Goal: Information Seeking & Learning: Find specific fact

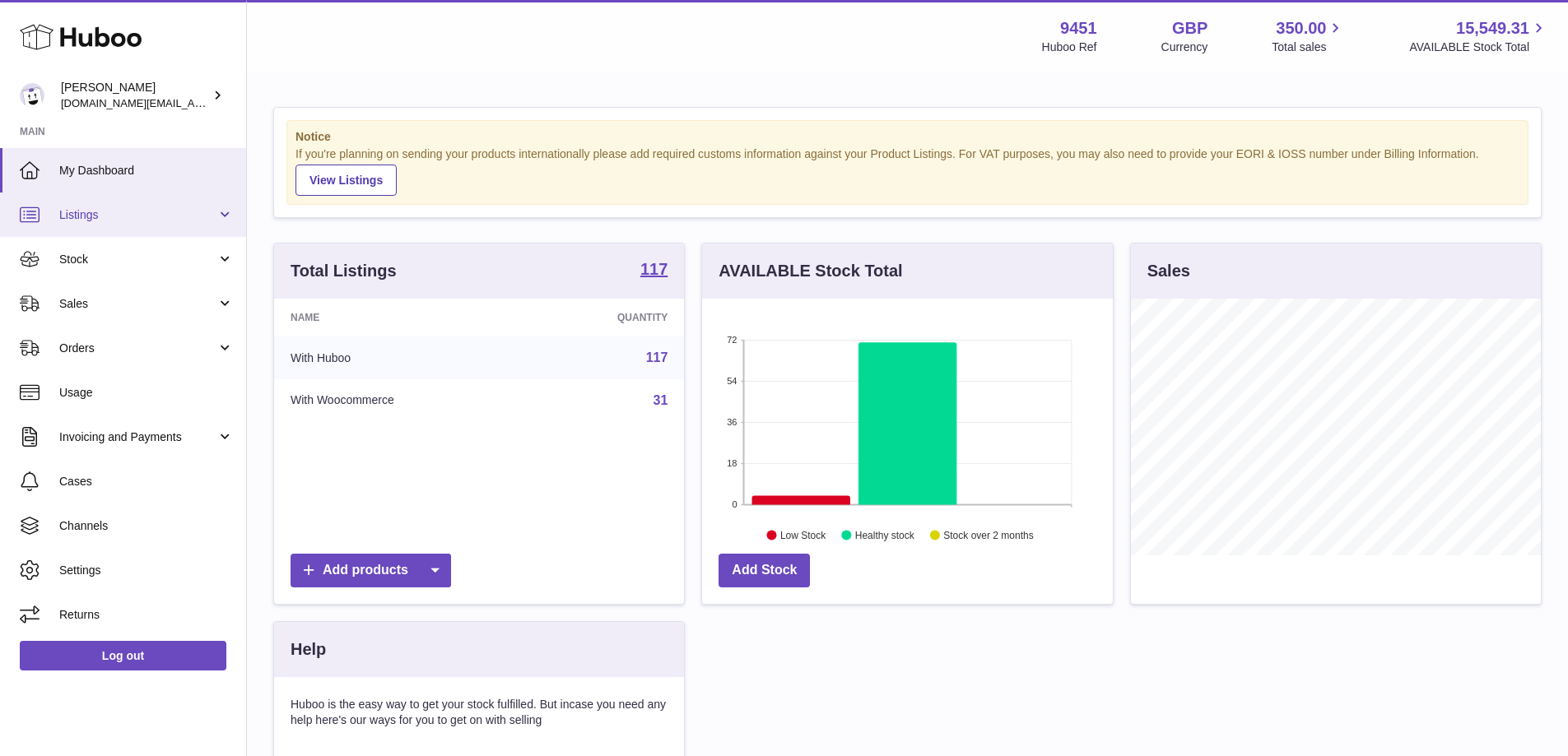
scroll to position [257, 411]
click at [197, 267] on span "Stock" at bounding box center [138, 260] width 157 height 16
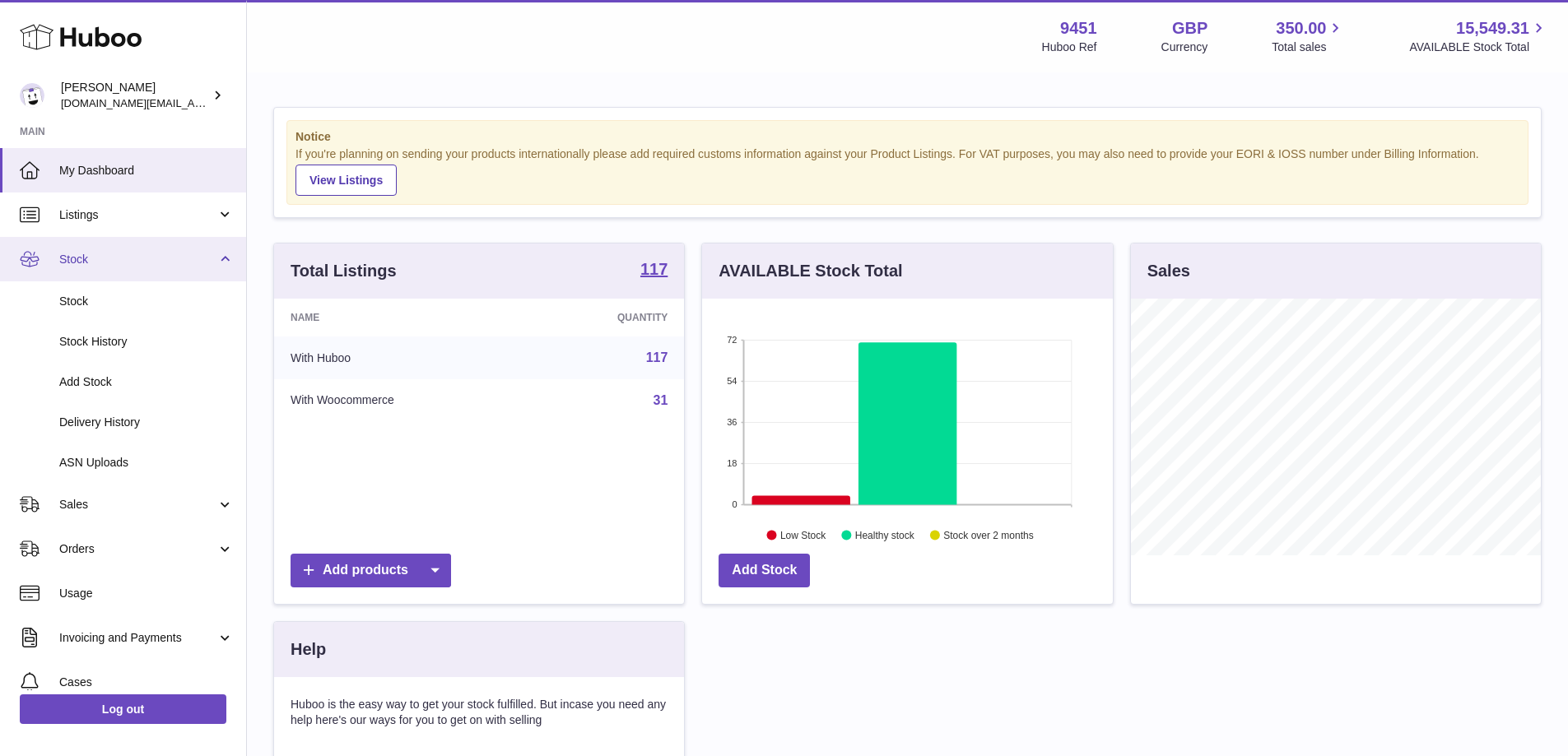
click at [197, 266] on span "Stock" at bounding box center [138, 260] width 157 height 16
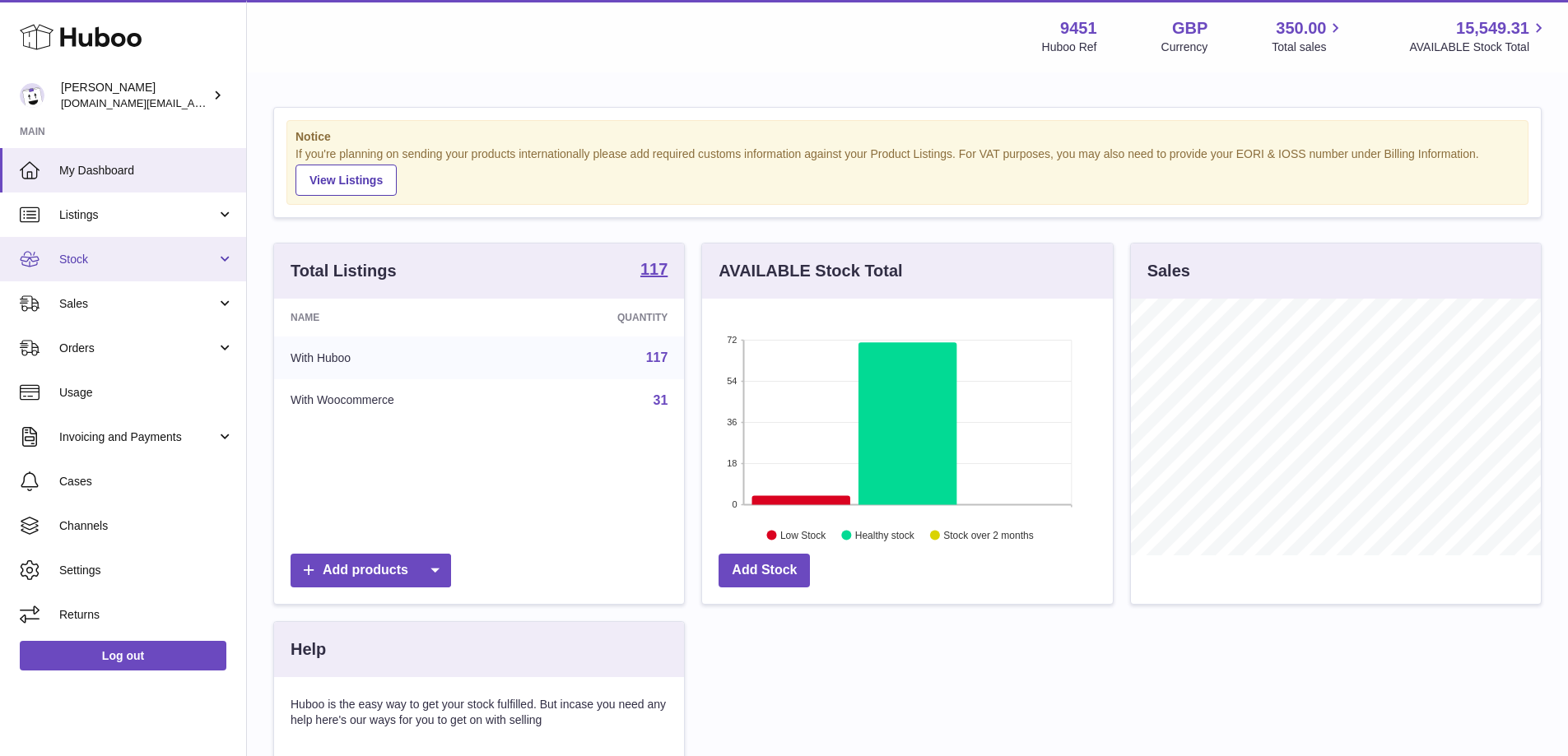
click at [212, 258] on span "Stock" at bounding box center [138, 260] width 157 height 16
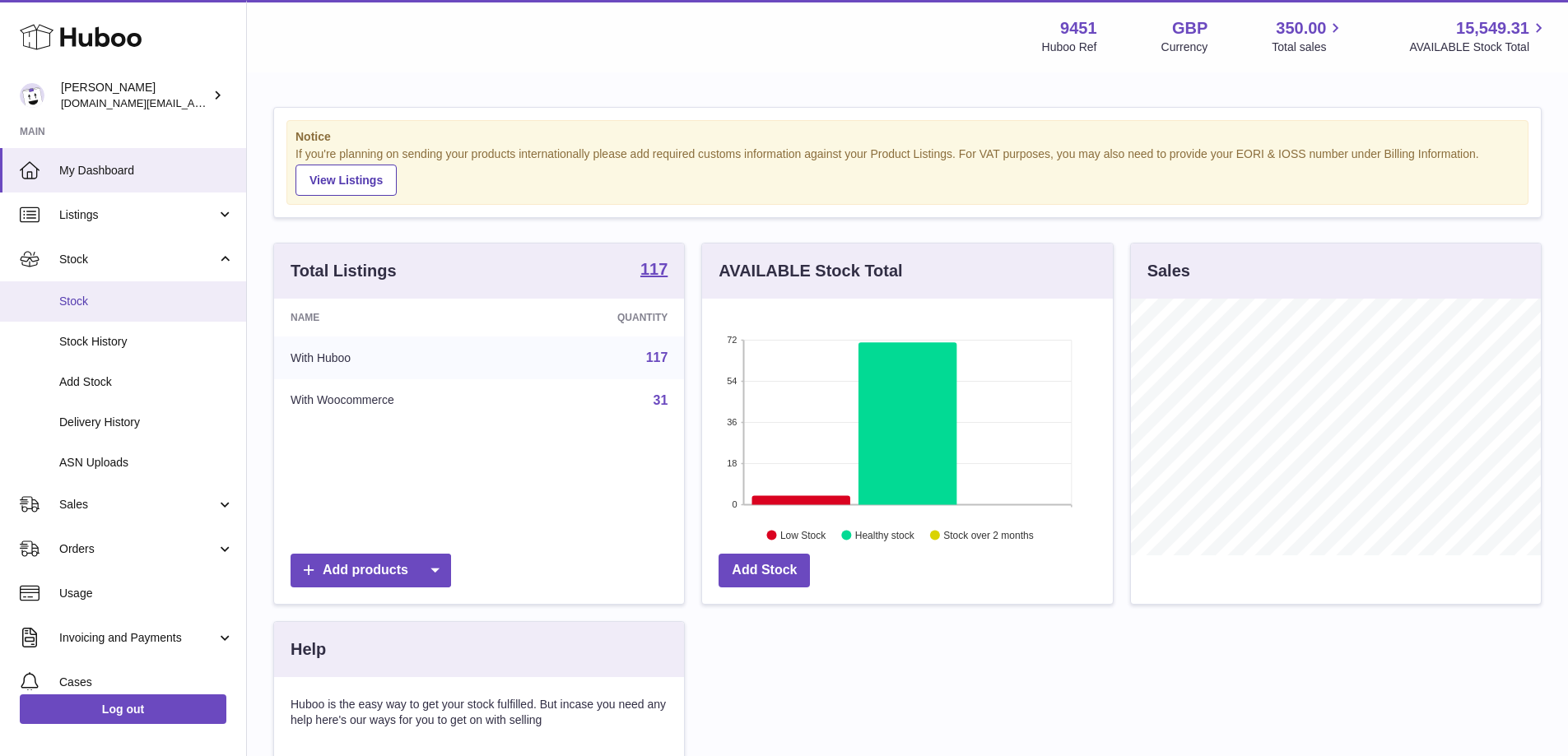
click at [75, 304] on span "Stock" at bounding box center [147, 302] width 175 height 16
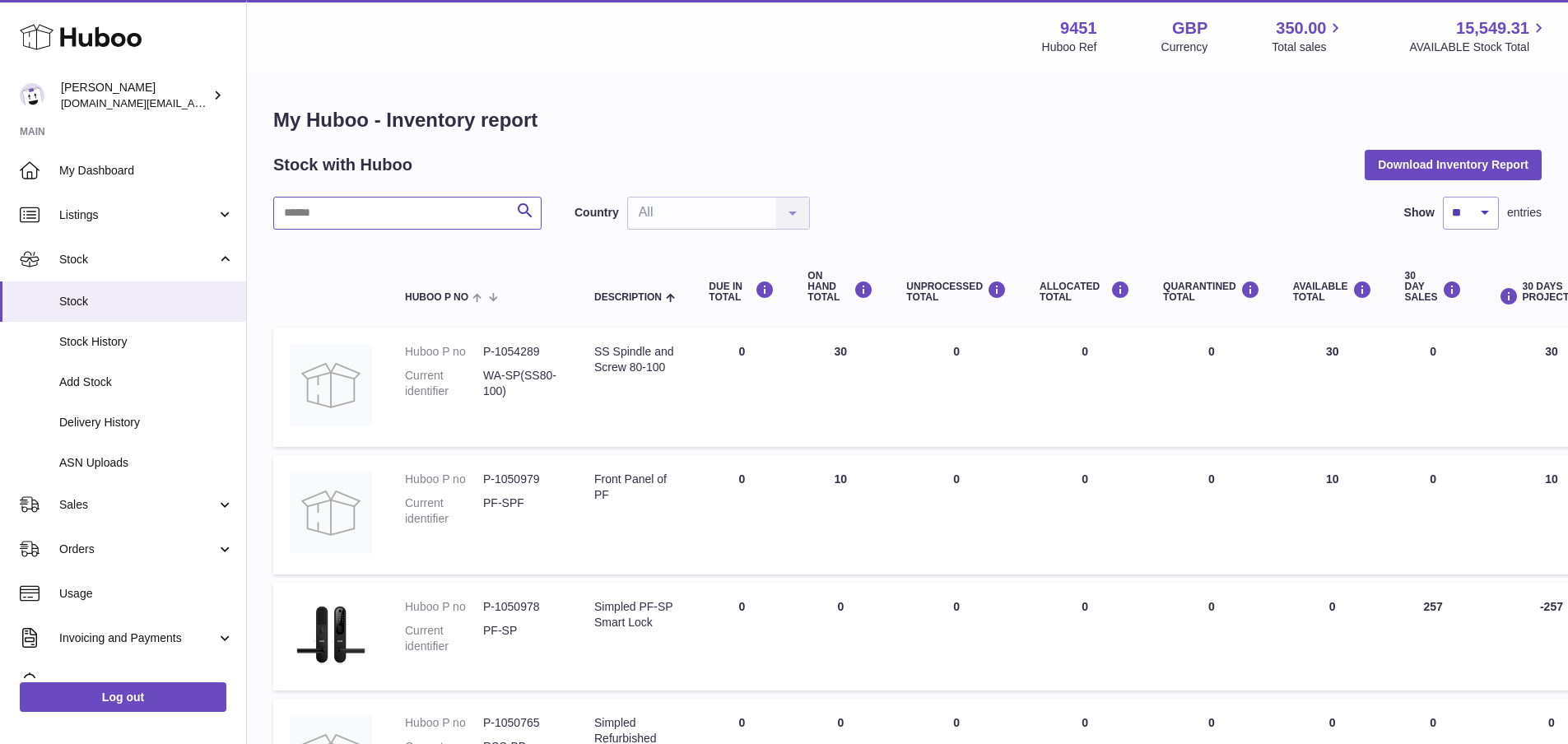
click at [362, 219] on input "text" at bounding box center [407, 213] width 268 height 33
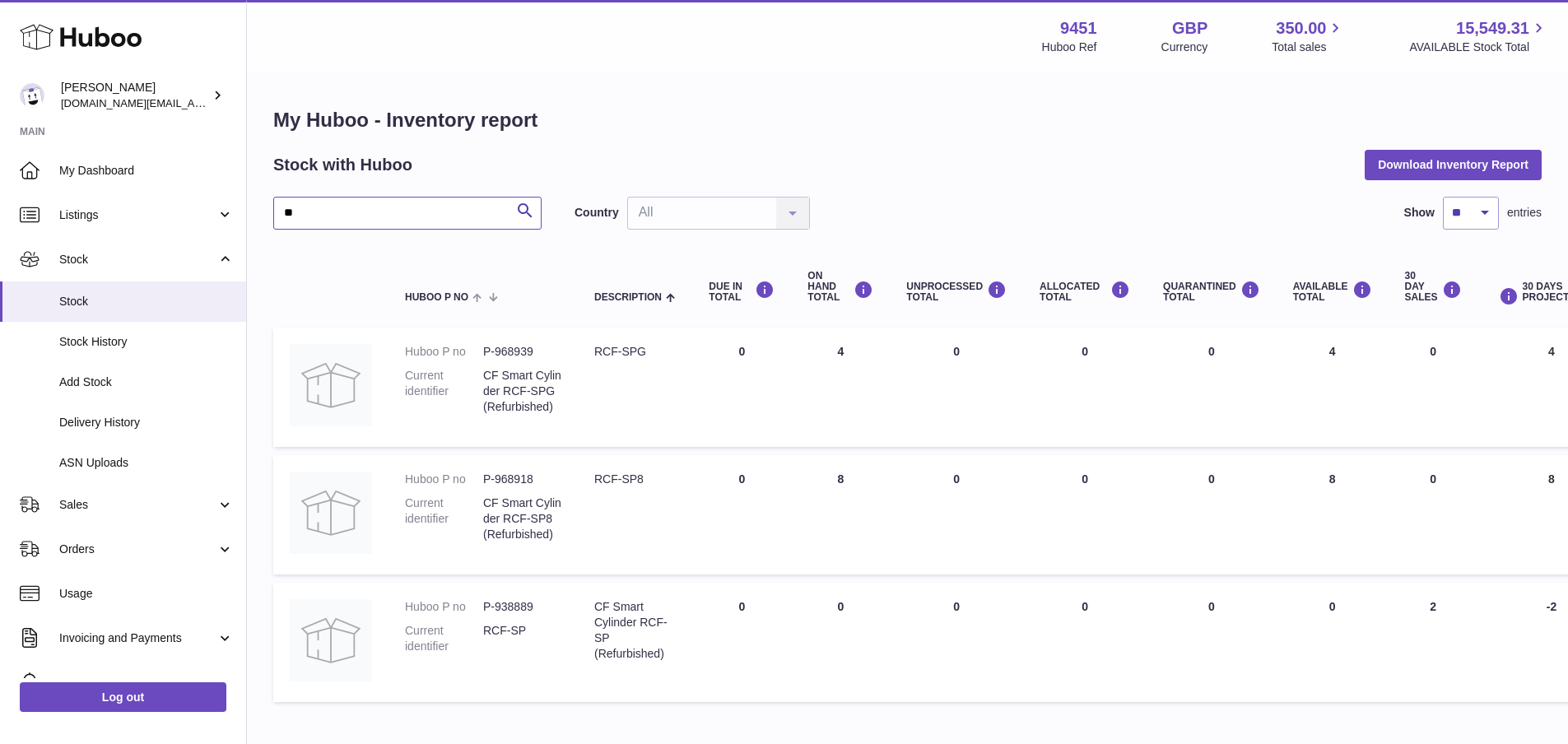
type input "*"
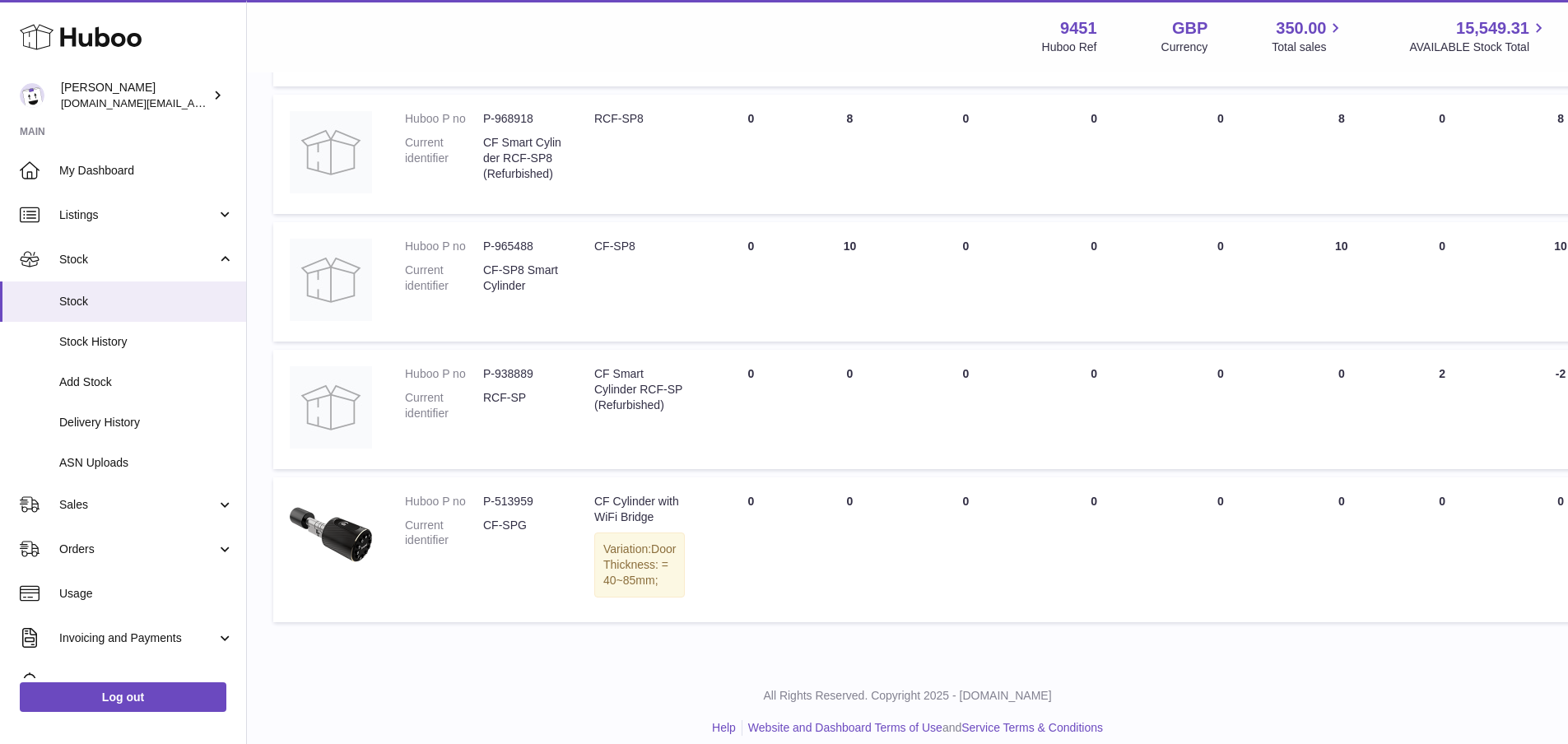
scroll to position [368, 0]
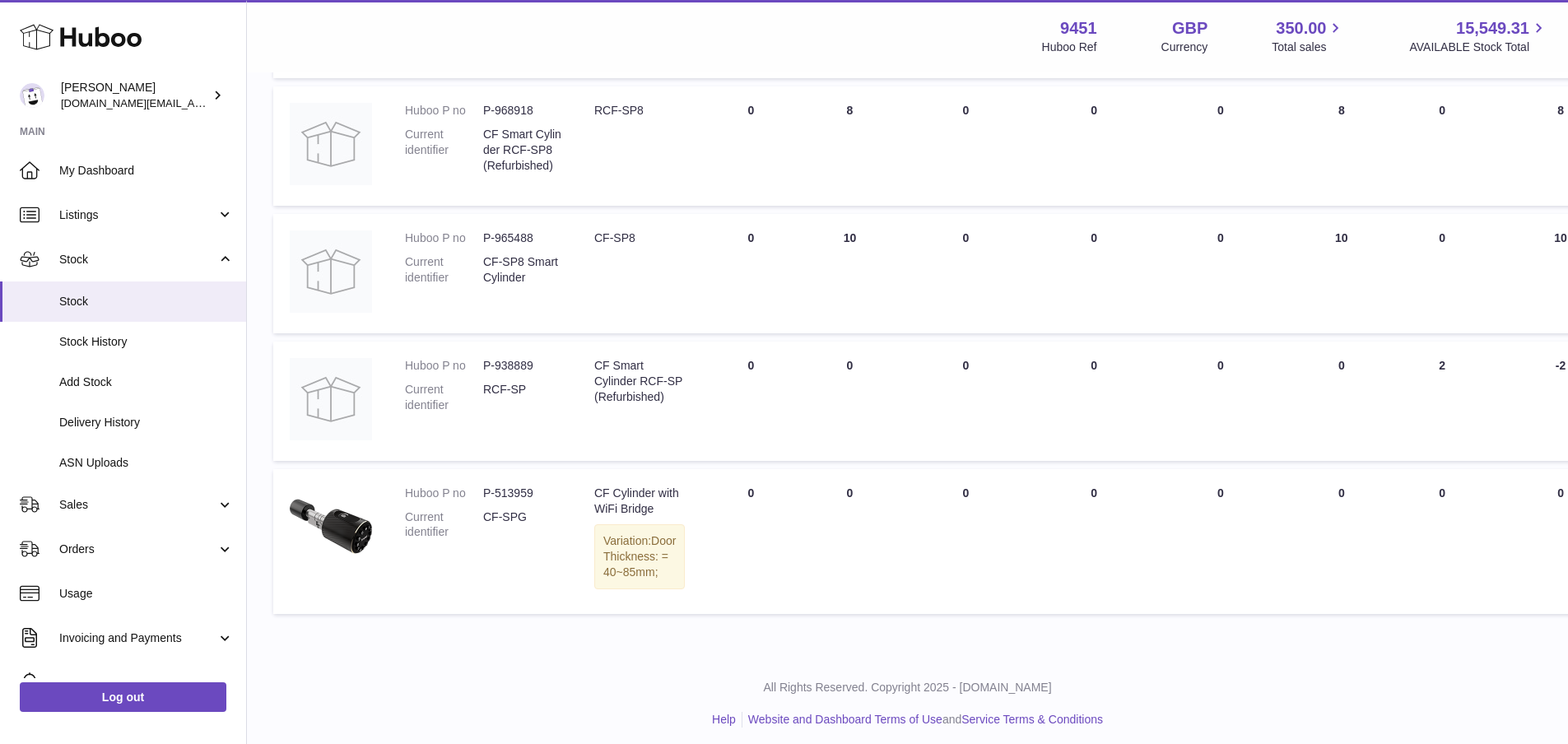
type input "*****"
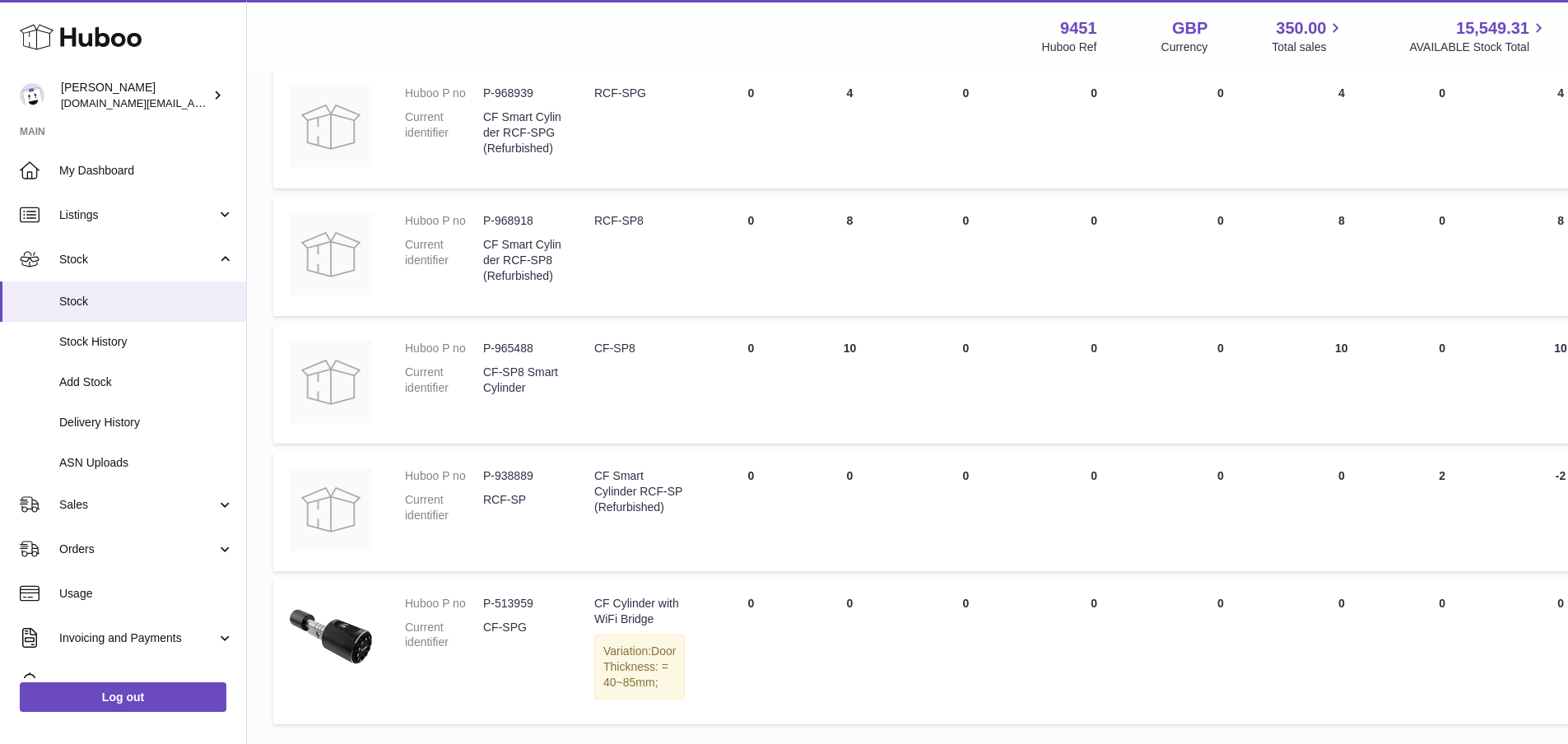
scroll to position [285, 0]
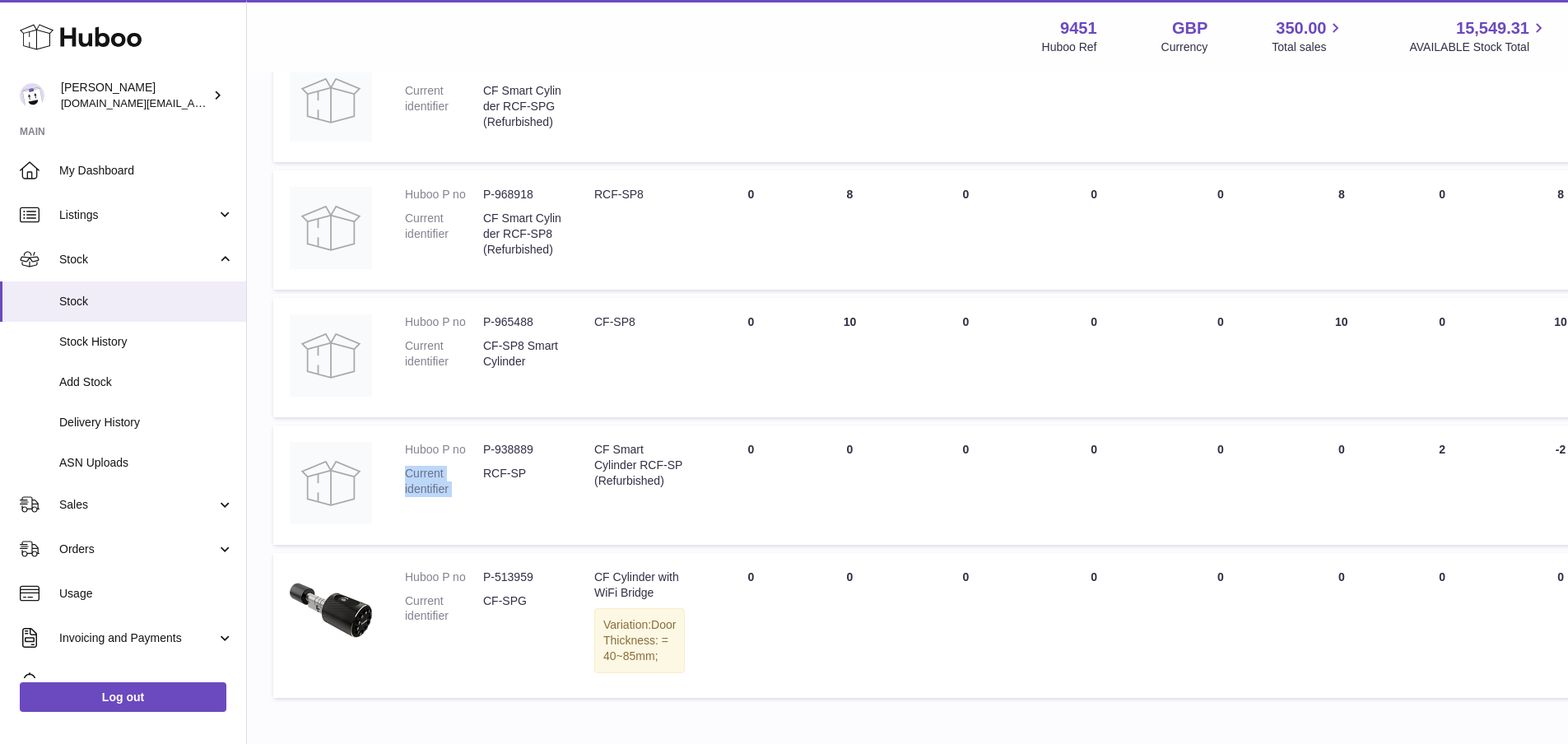
drag, startPoint x: 484, startPoint y: 528, endPoint x: 533, endPoint y: 451, distance: 91.3
click at [533, 451] on dd "P-938889" at bounding box center [522, 450] width 78 height 16
click at [519, 446] on dd "P-938889" at bounding box center [522, 450] width 78 height 16
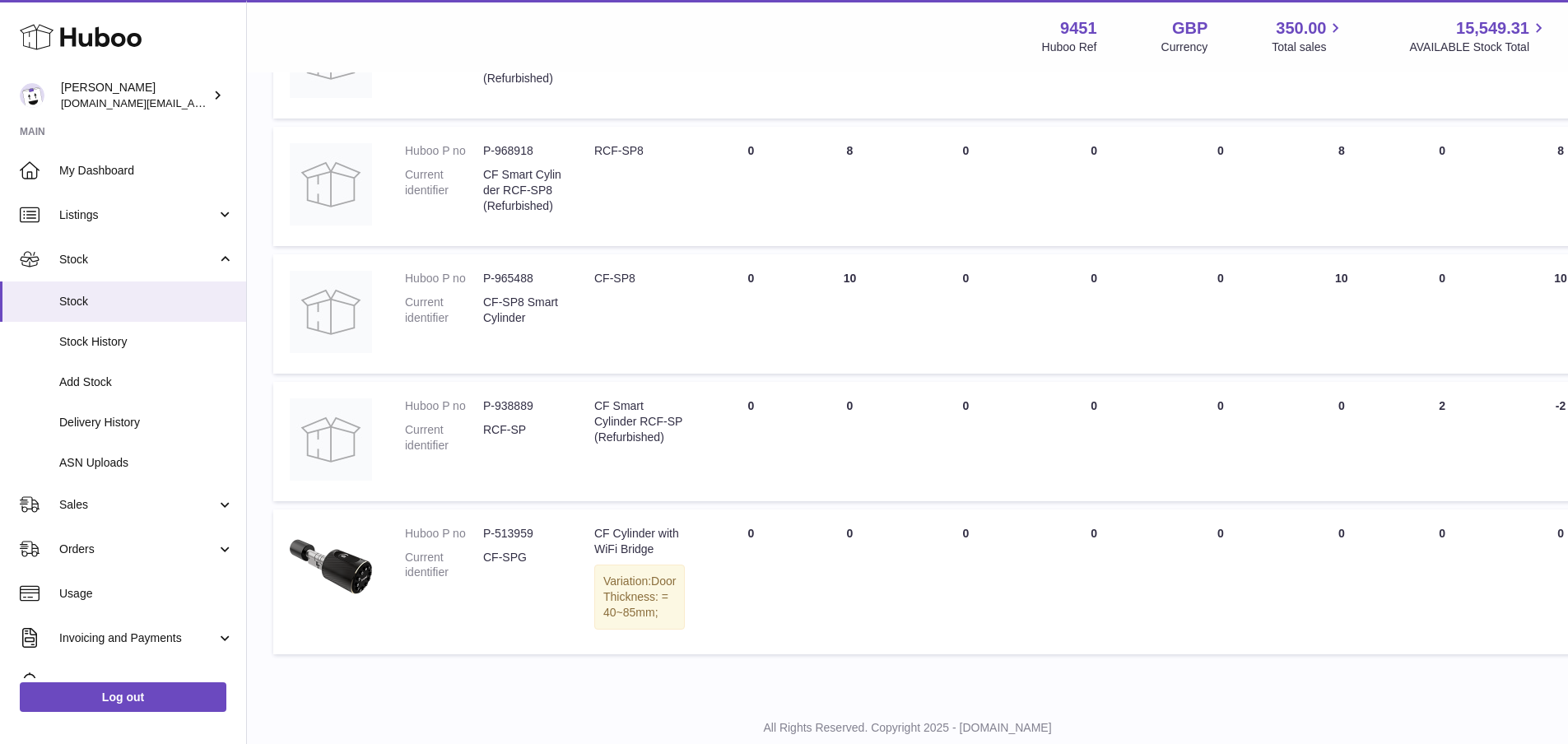
scroll to position [367, 0]
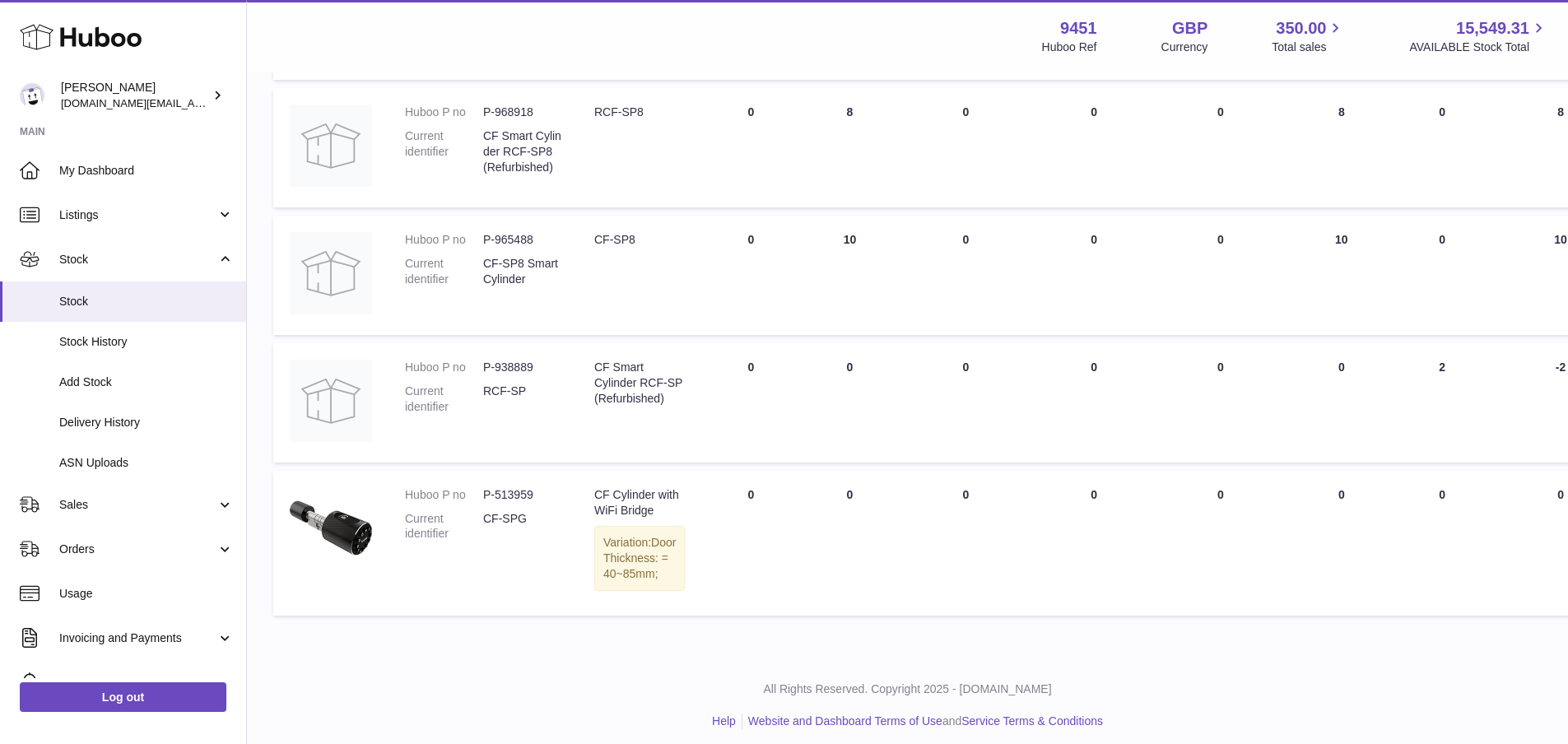
drag, startPoint x: 482, startPoint y: 447, endPoint x: 505, endPoint y: 416, distance: 38.6
click at [489, 447] on td "Huboo P no P-938889 Current identifier RCF-SP" at bounding box center [483, 403] width 190 height 119
drag, startPoint x: 483, startPoint y: 368, endPoint x: 541, endPoint y: 364, distance: 58.1
click at [541, 364] on dd "P-938889" at bounding box center [522, 368] width 78 height 16
copy dd "P-938889"
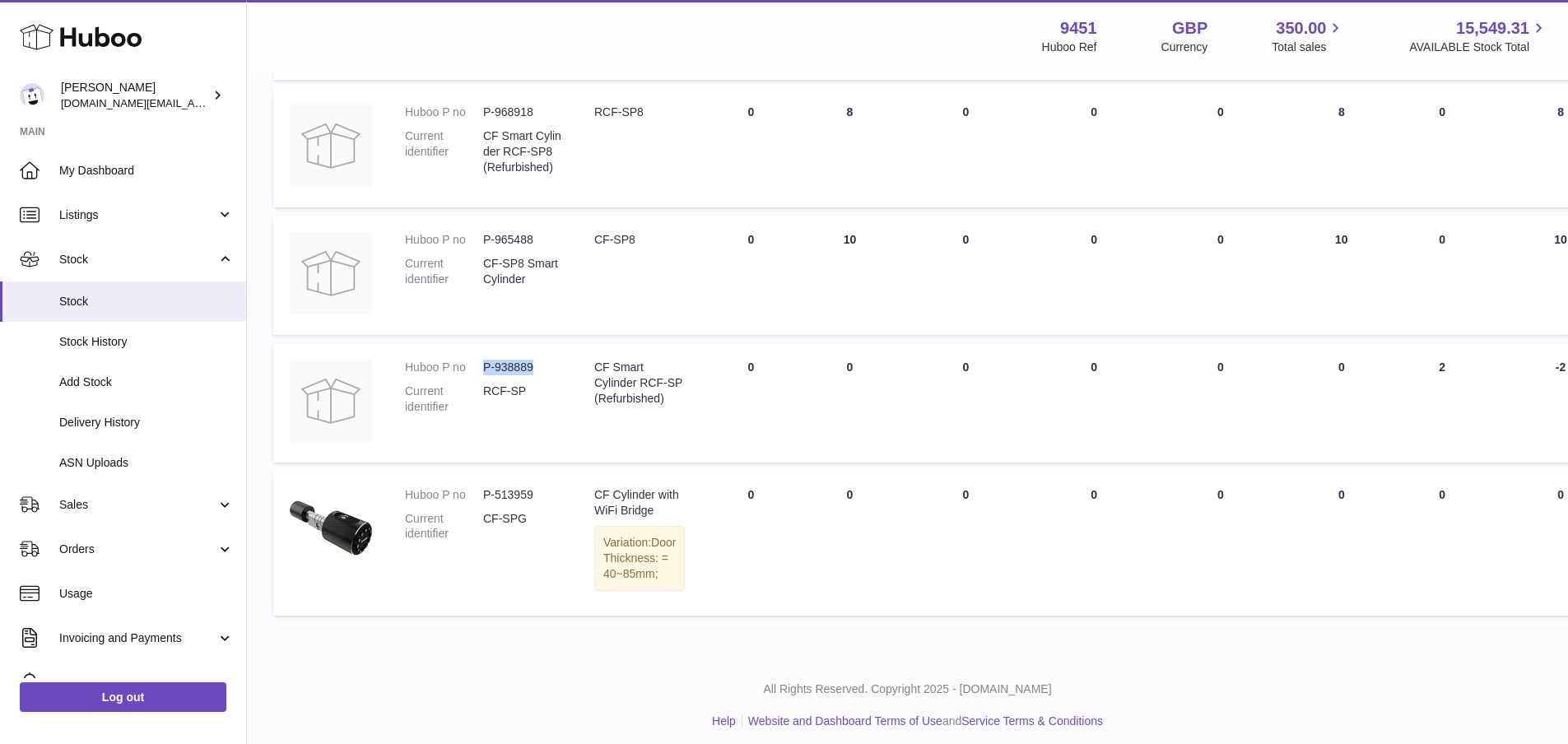
scroll to position [341, 0]
